Goal: Task Accomplishment & Management: Use online tool/utility

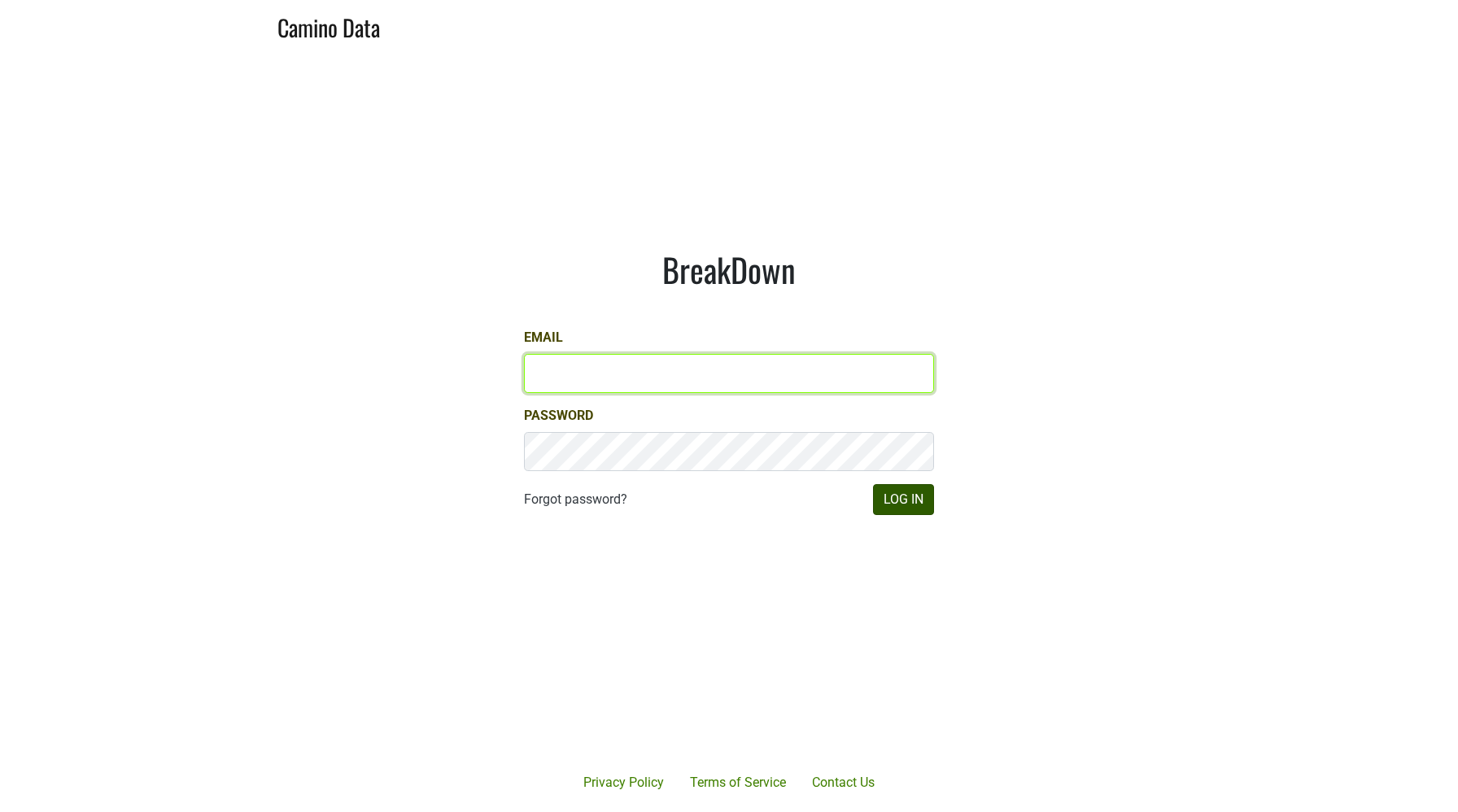
type input "sjh@desolasmezcal.com"
click at [901, 489] on button "Log In" at bounding box center [903, 500] width 61 height 31
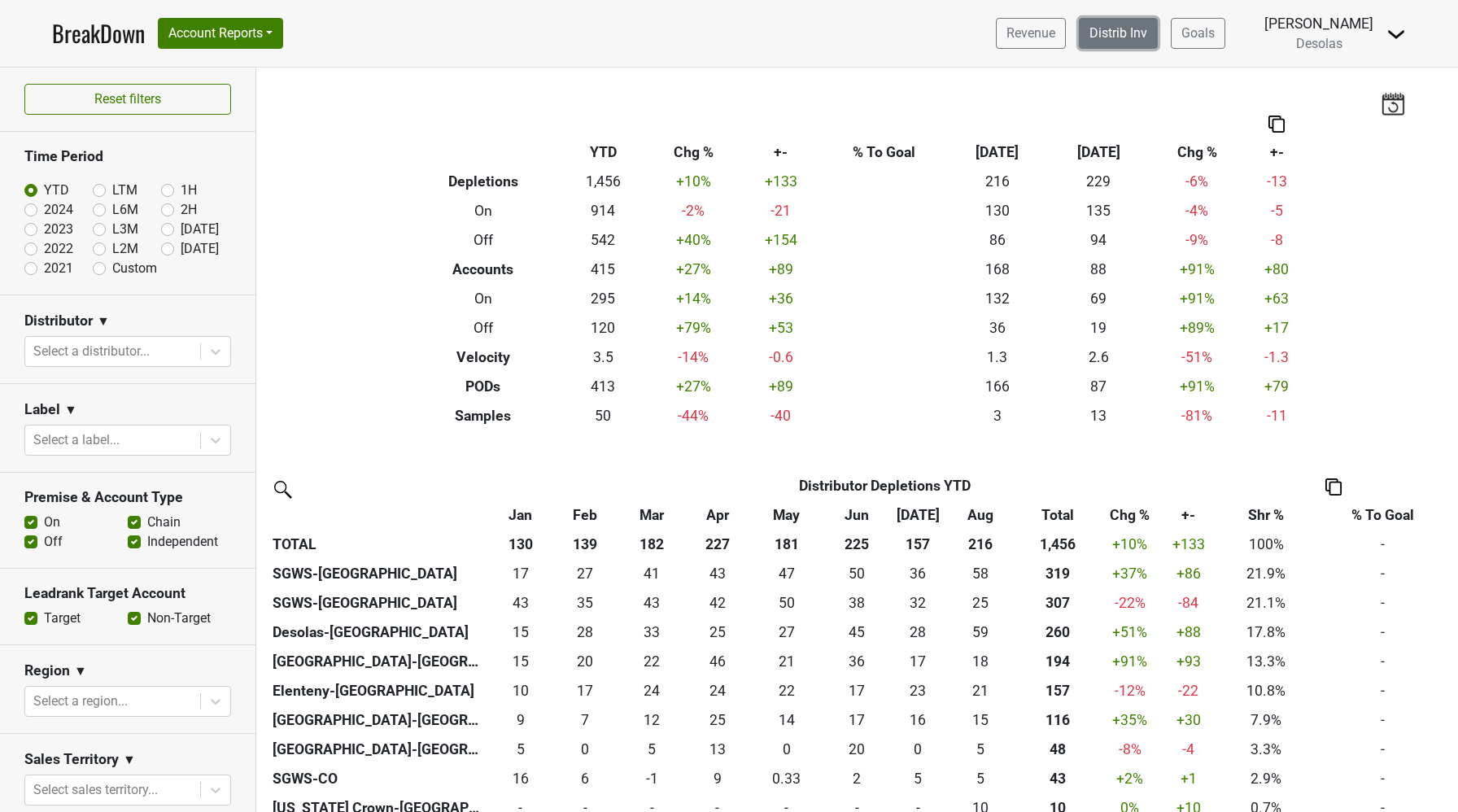
click at [1115, 39] on link "Distrib Inv" at bounding box center [1118, 33] width 79 height 31
